Goal: Task Accomplishment & Management: Manage account settings

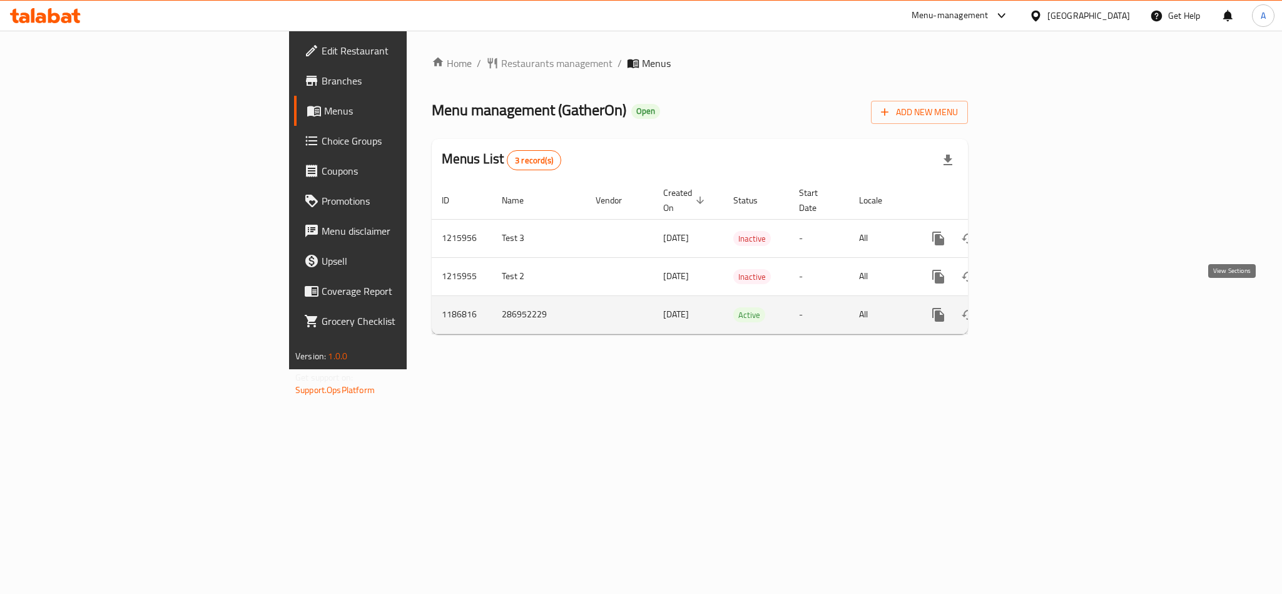
click at [1036, 307] on icon "enhanced table" at bounding box center [1028, 314] width 15 height 15
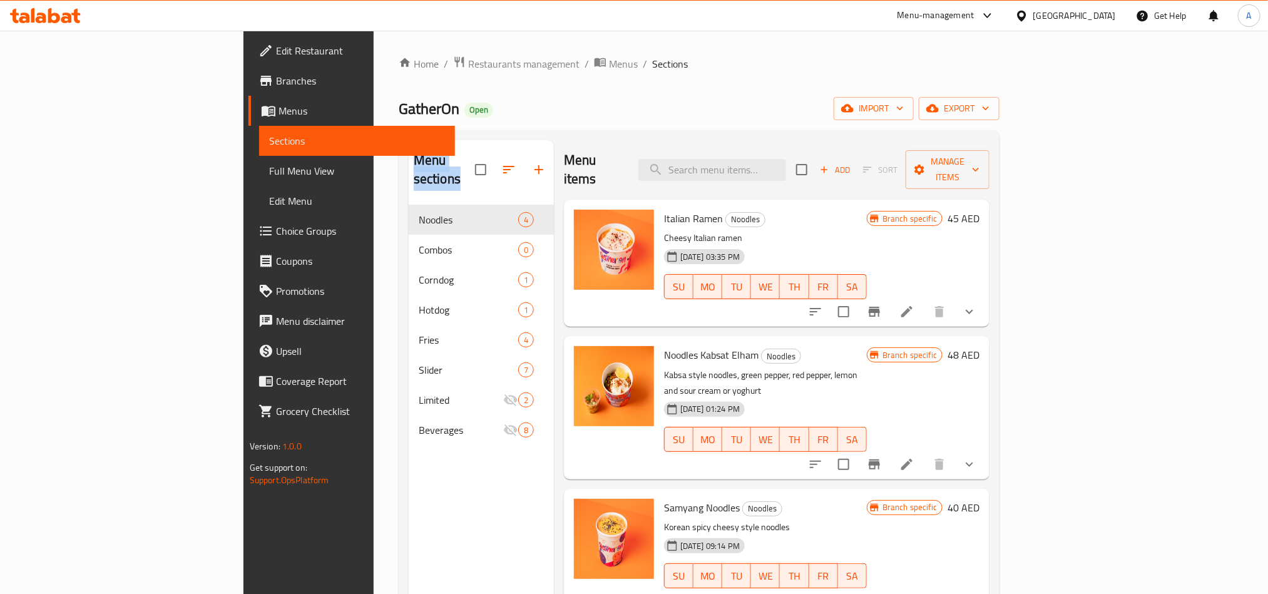
drag, startPoint x: 368, startPoint y: 188, endPoint x: 370, endPoint y: 171, distance: 17.6
click at [409, 171] on div "Menu sections Noodles 4 Combos 0 Corndog 1 Hotdog 1 Fries 4 Slider 7 Limited 2 …" at bounding box center [481, 437] width 145 height 594
click at [786, 171] on input "search" at bounding box center [712, 170] width 148 height 22
paste input "Truffle beef slider Meal"
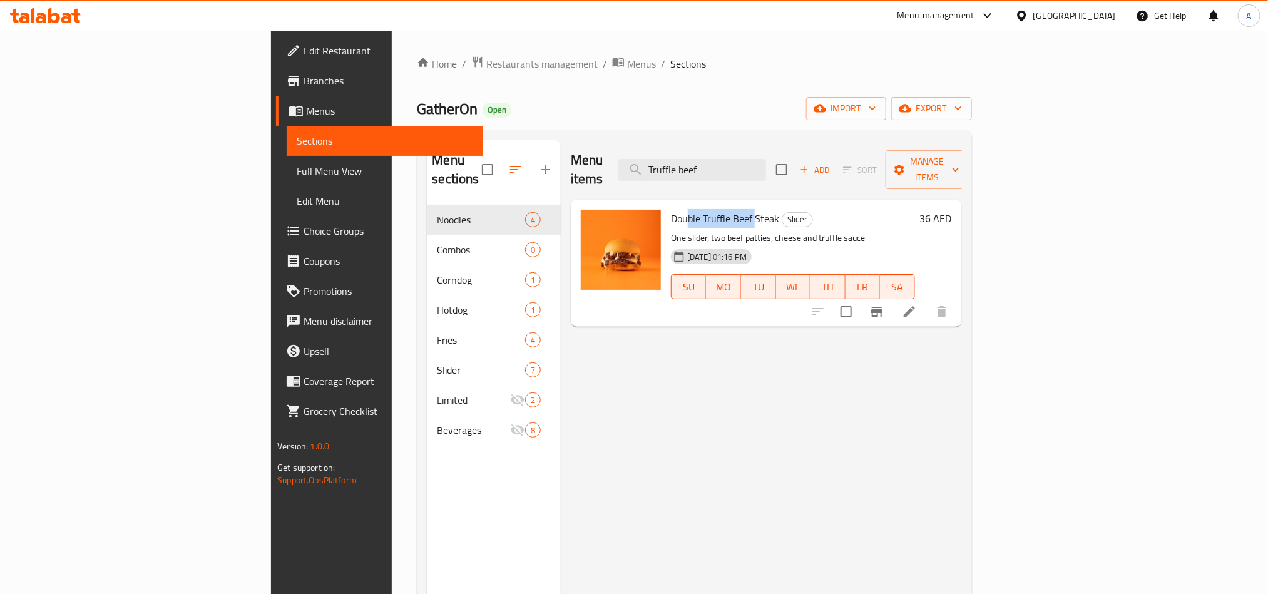
drag, startPoint x: 643, startPoint y: 201, endPoint x: 687, endPoint y: 197, distance: 44.6
click at [687, 209] on span "Double Truffle Beef Steak" at bounding box center [725, 218] width 108 height 19
click at [756, 159] on input "Truffle beef" at bounding box center [692, 170] width 148 height 22
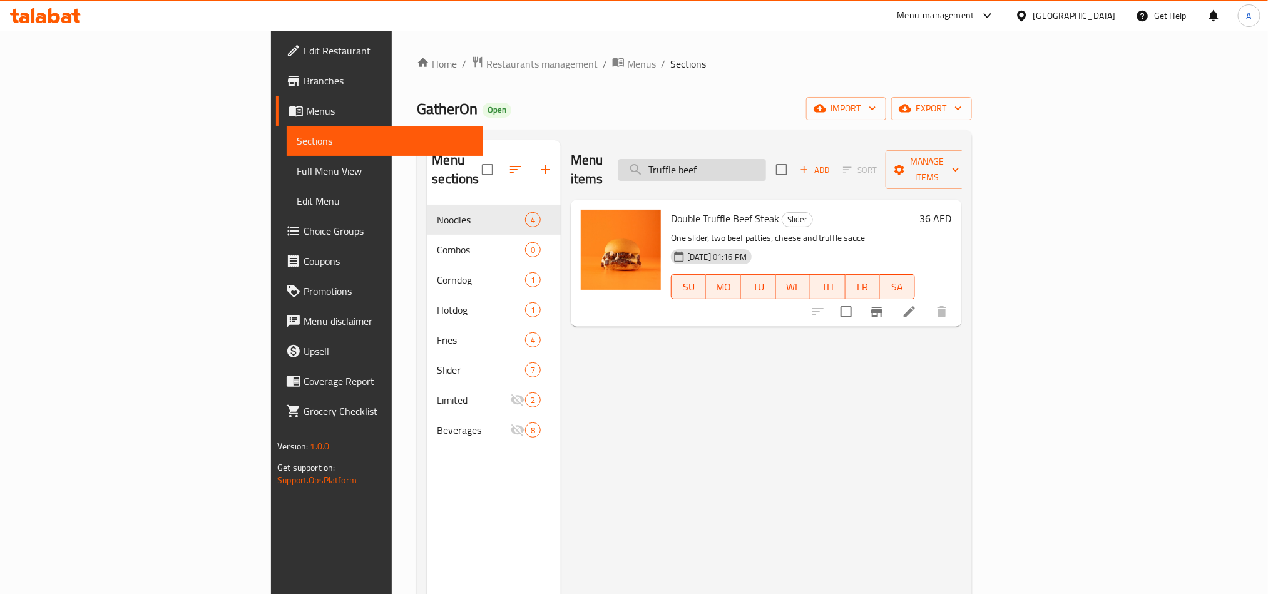
paste input "Classic beef Slider Meal"
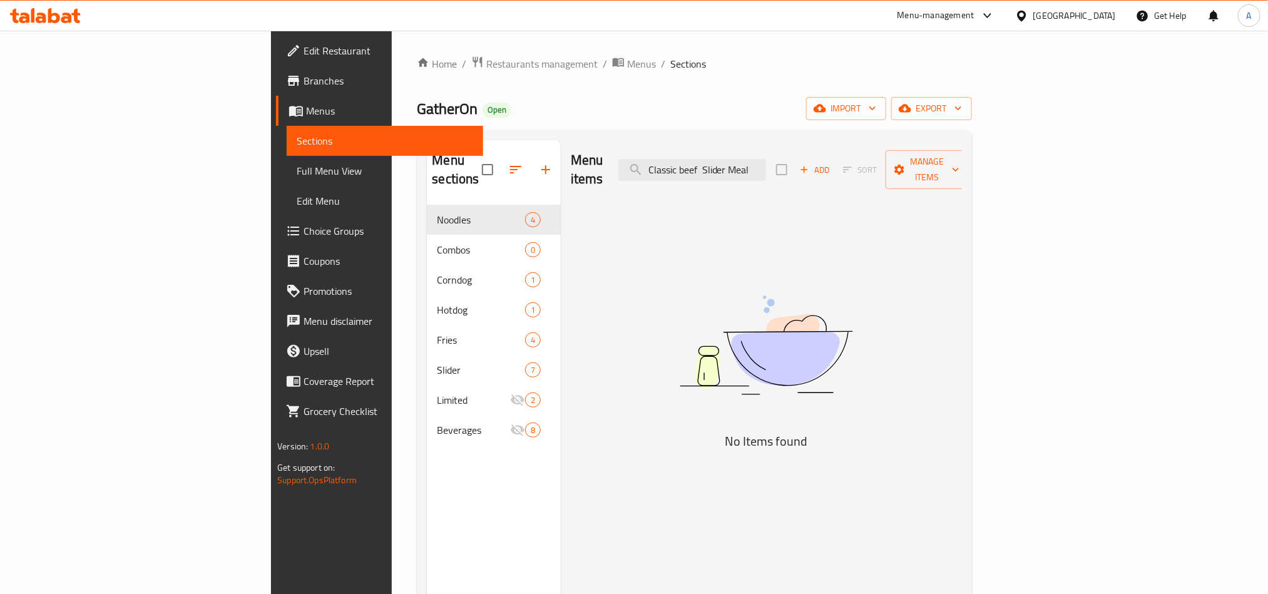
drag, startPoint x: 825, startPoint y: 168, endPoint x: 962, endPoint y: 167, distance: 137.0
click at [962, 167] on div "Menu items Classic beef Slider Meal Add Sort Manage items" at bounding box center [766, 169] width 391 height 59
type input "Classic beef"
